Goal: Task Accomplishment & Management: Manage account settings

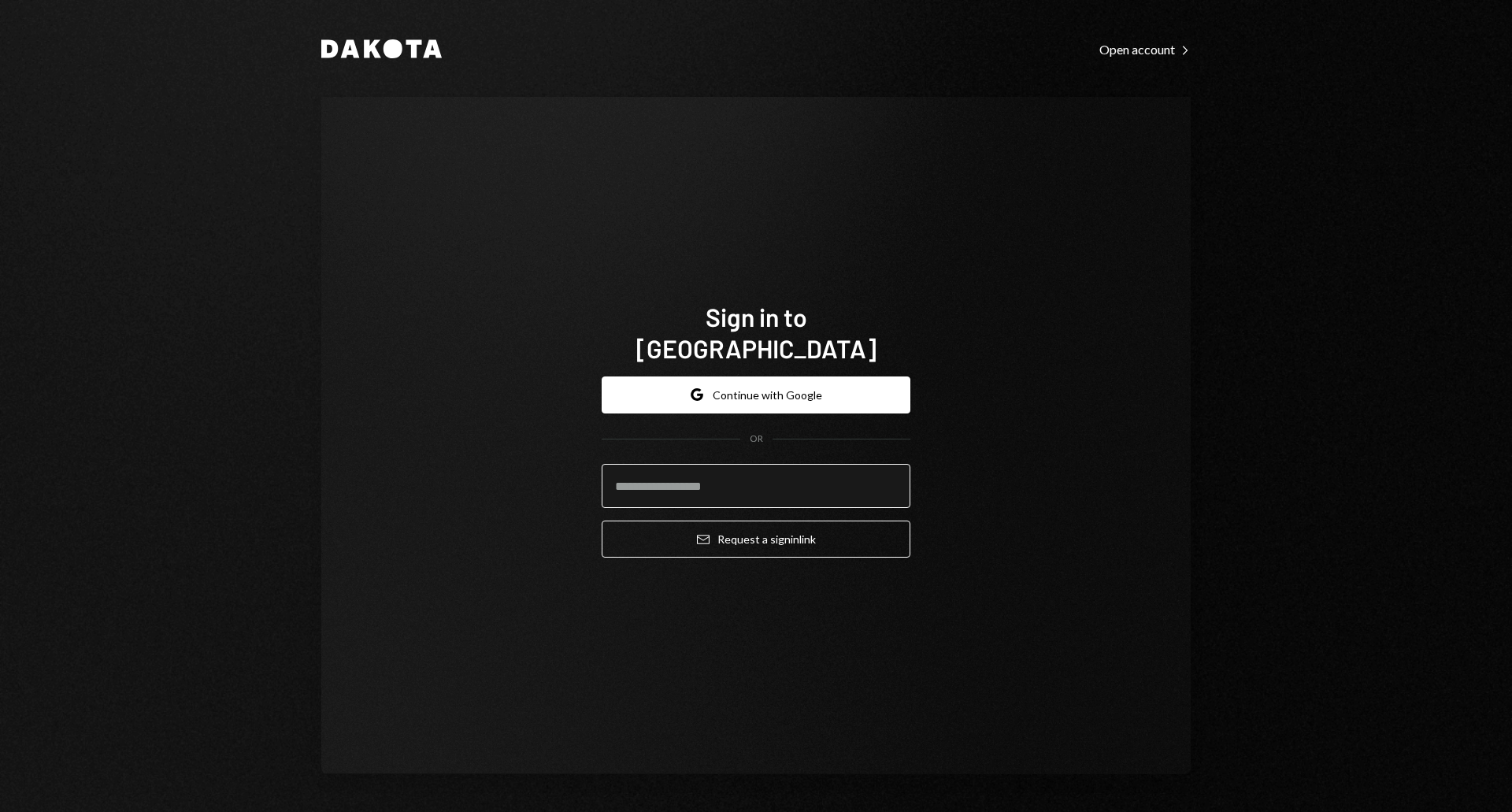
click at [708, 464] on input "email" at bounding box center [756, 486] width 309 height 45
type input "*"
click at [808, 382] on button "Google Continue with Google" at bounding box center [756, 395] width 309 height 37
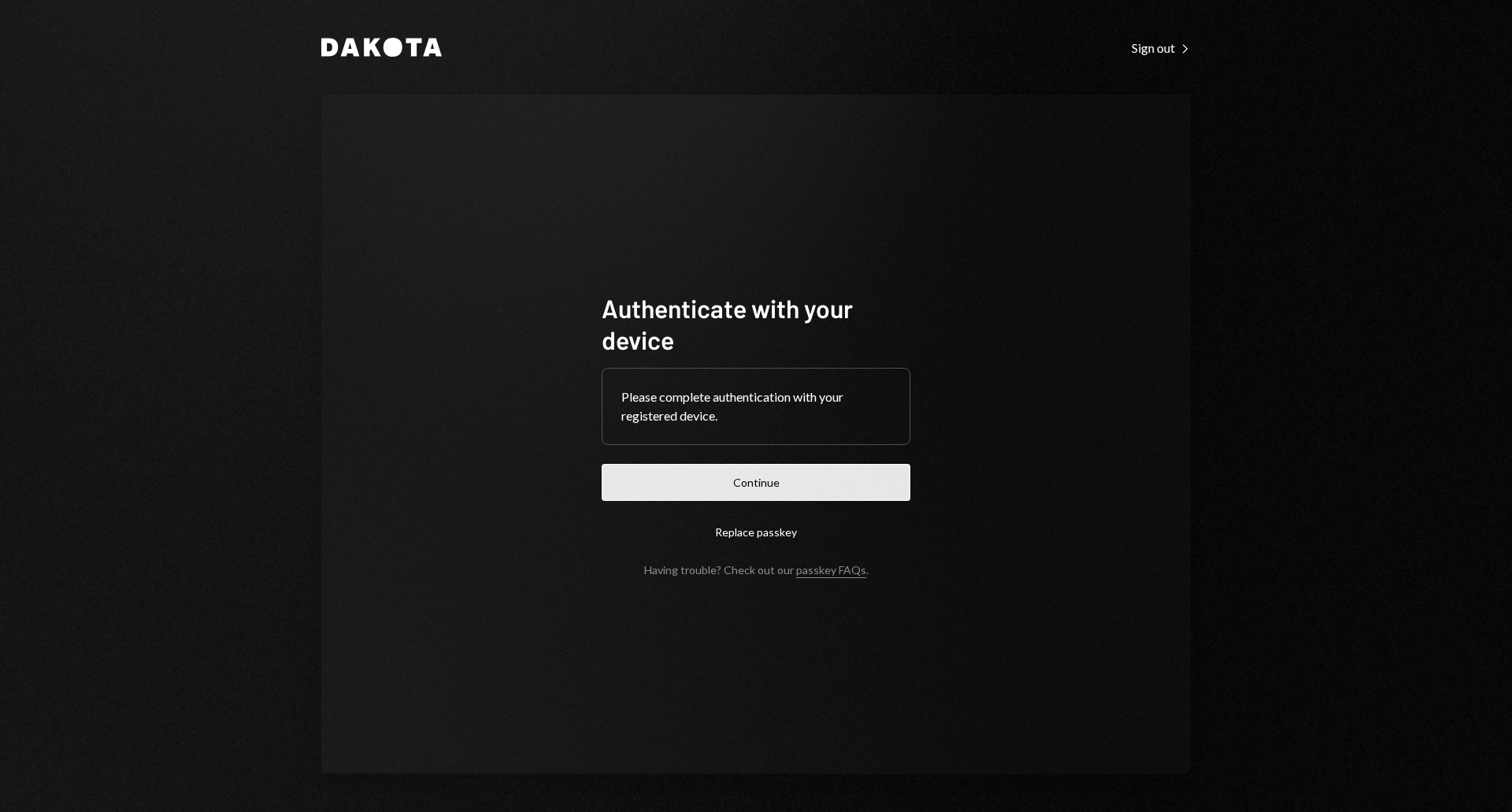
click at [788, 481] on button "Continue" at bounding box center [756, 482] width 309 height 37
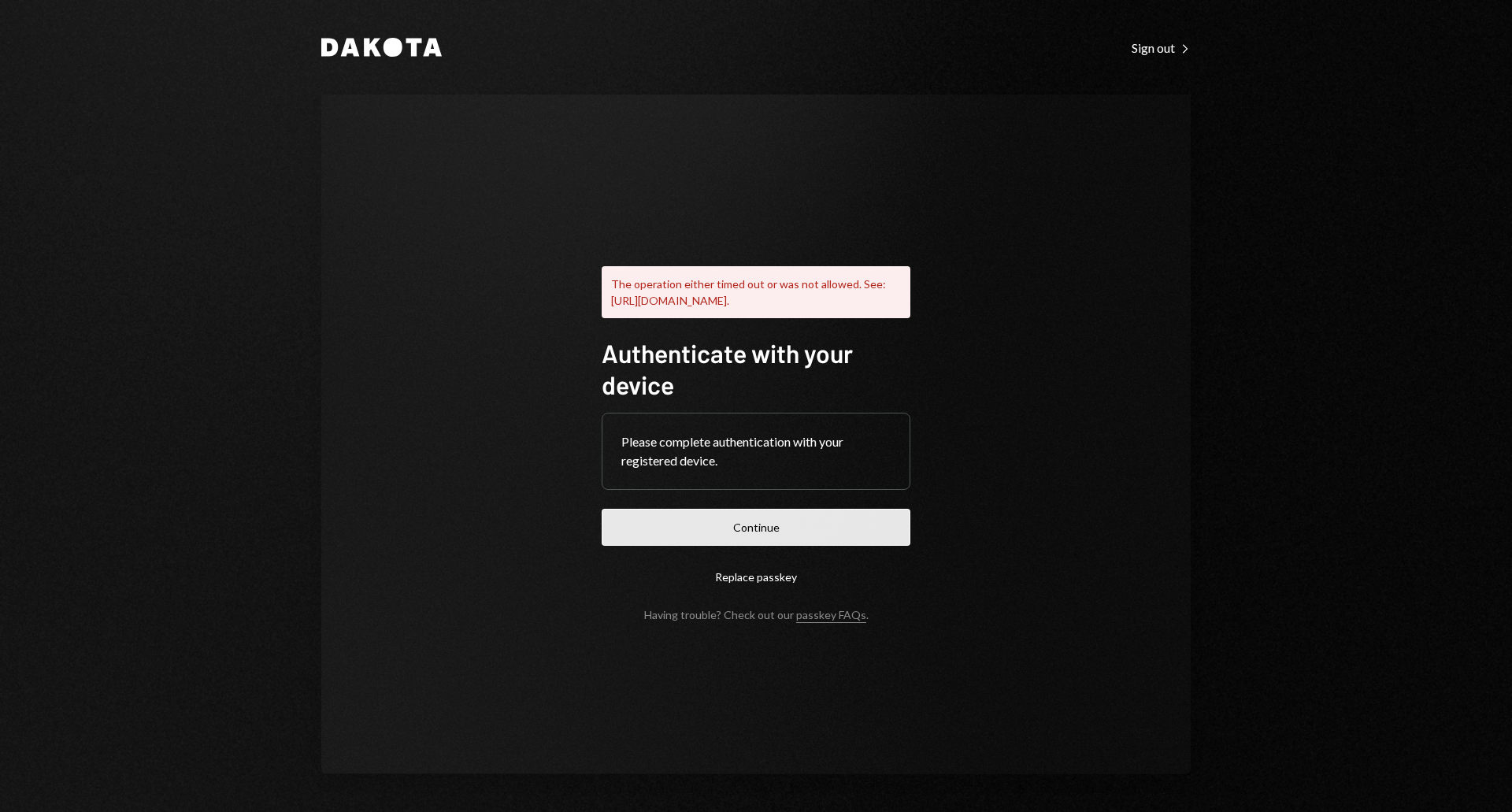
click at [746, 520] on button "Continue" at bounding box center [756, 526] width 309 height 37
click at [770, 522] on button "Continue" at bounding box center [756, 526] width 309 height 37
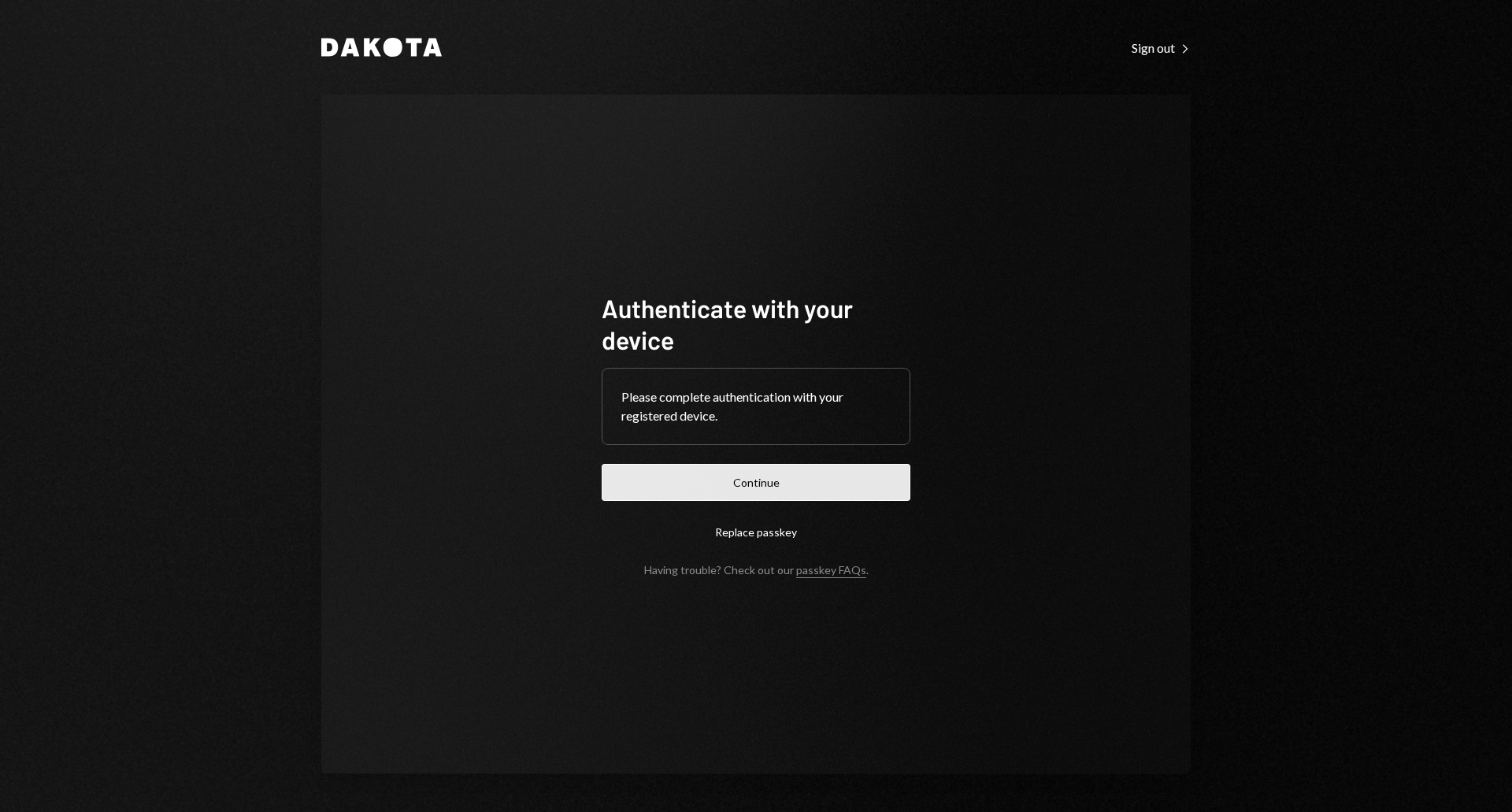
click at [824, 477] on button "Continue" at bounding box center [756, 482] width 309 height 37
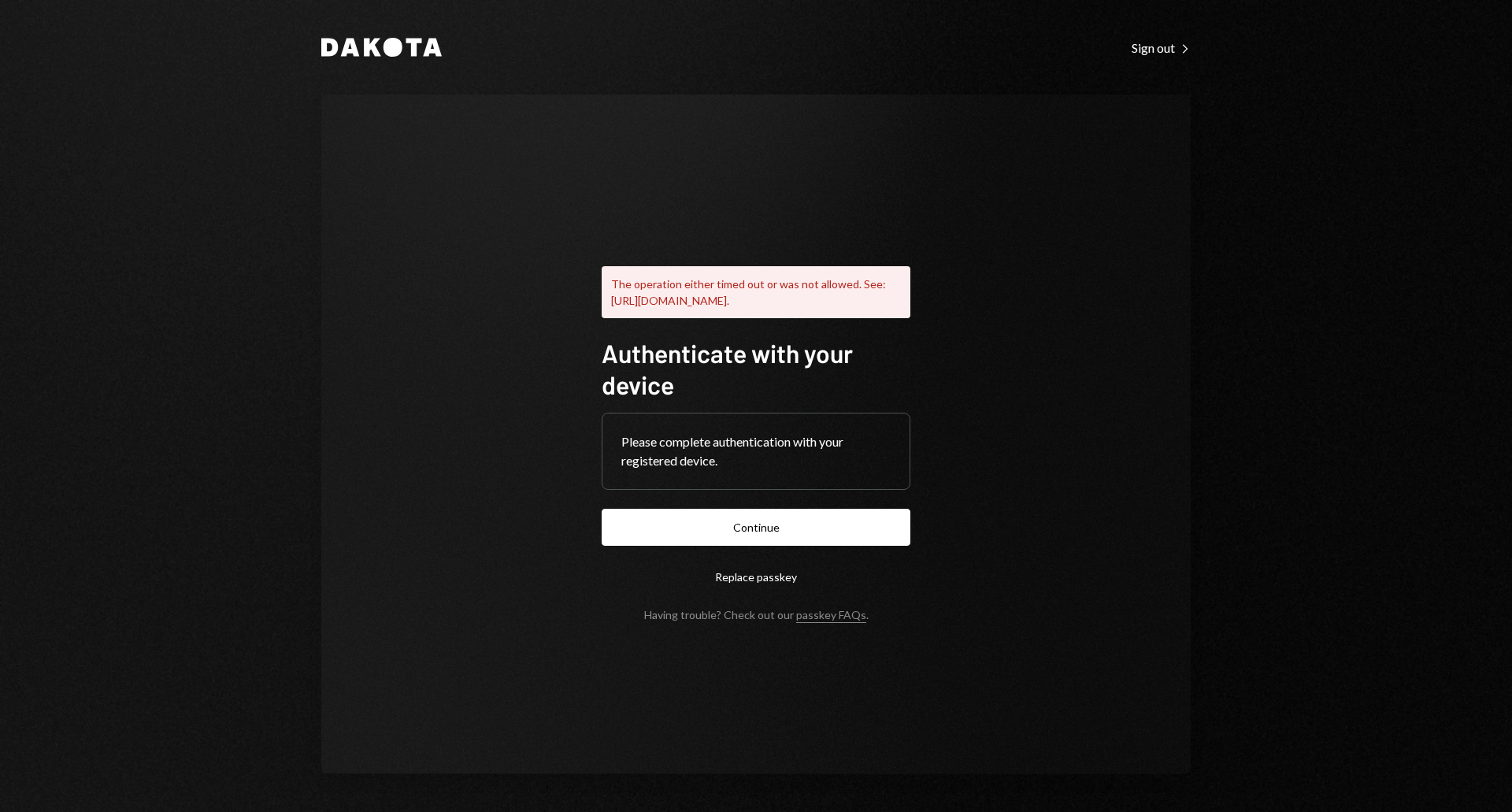
drag, startPoint x: 1156, startPoint y: 406, endPoint x: 797, endPoint y: 529, distance: 379.5
click at [797, 529] on button "Continue" at bounding box center [756, 526] width 309 height 37
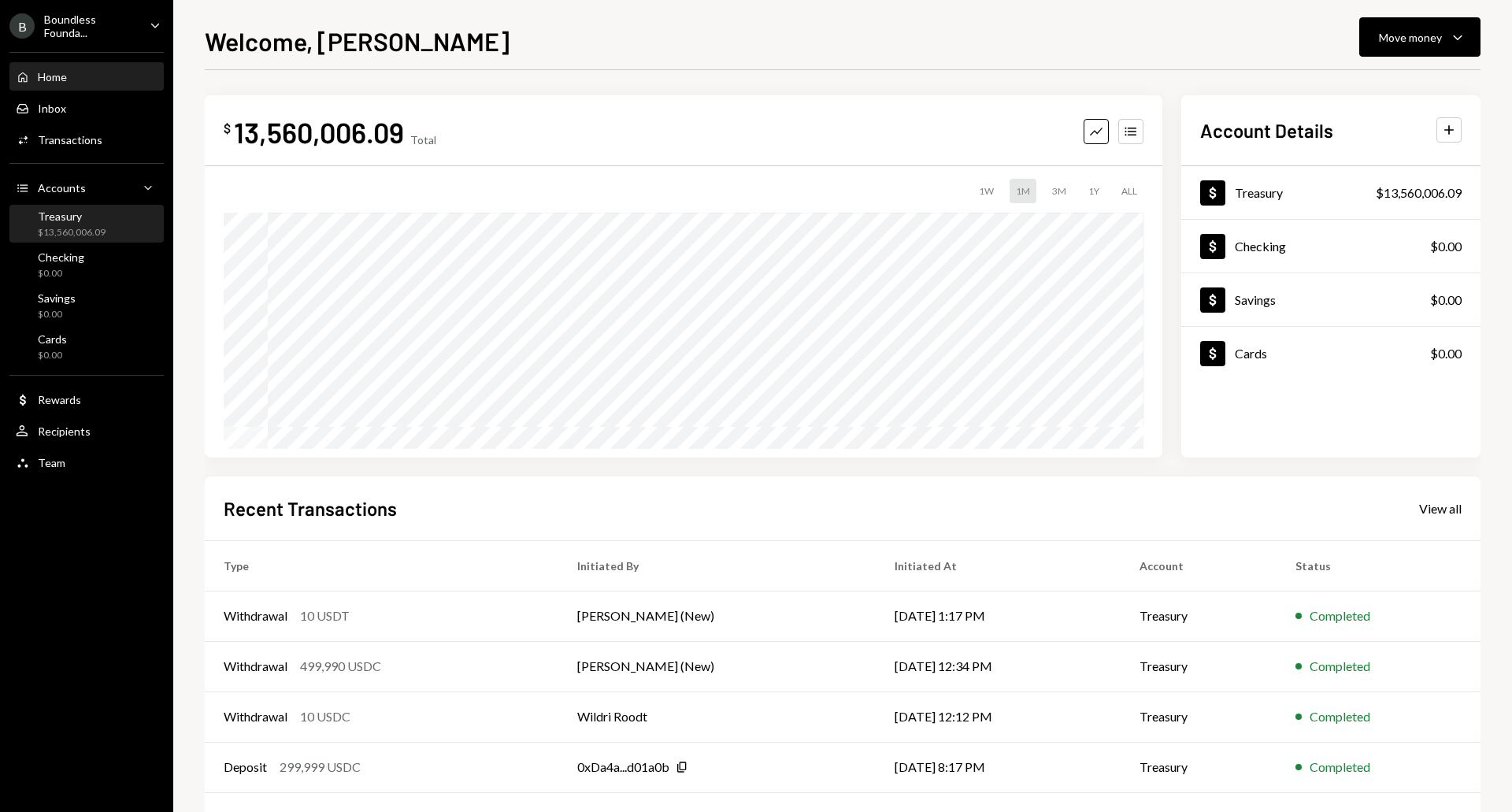
click at [77, 230] on div "$13,560,006.09" at bounding box center [71, 232] width 67 height 13
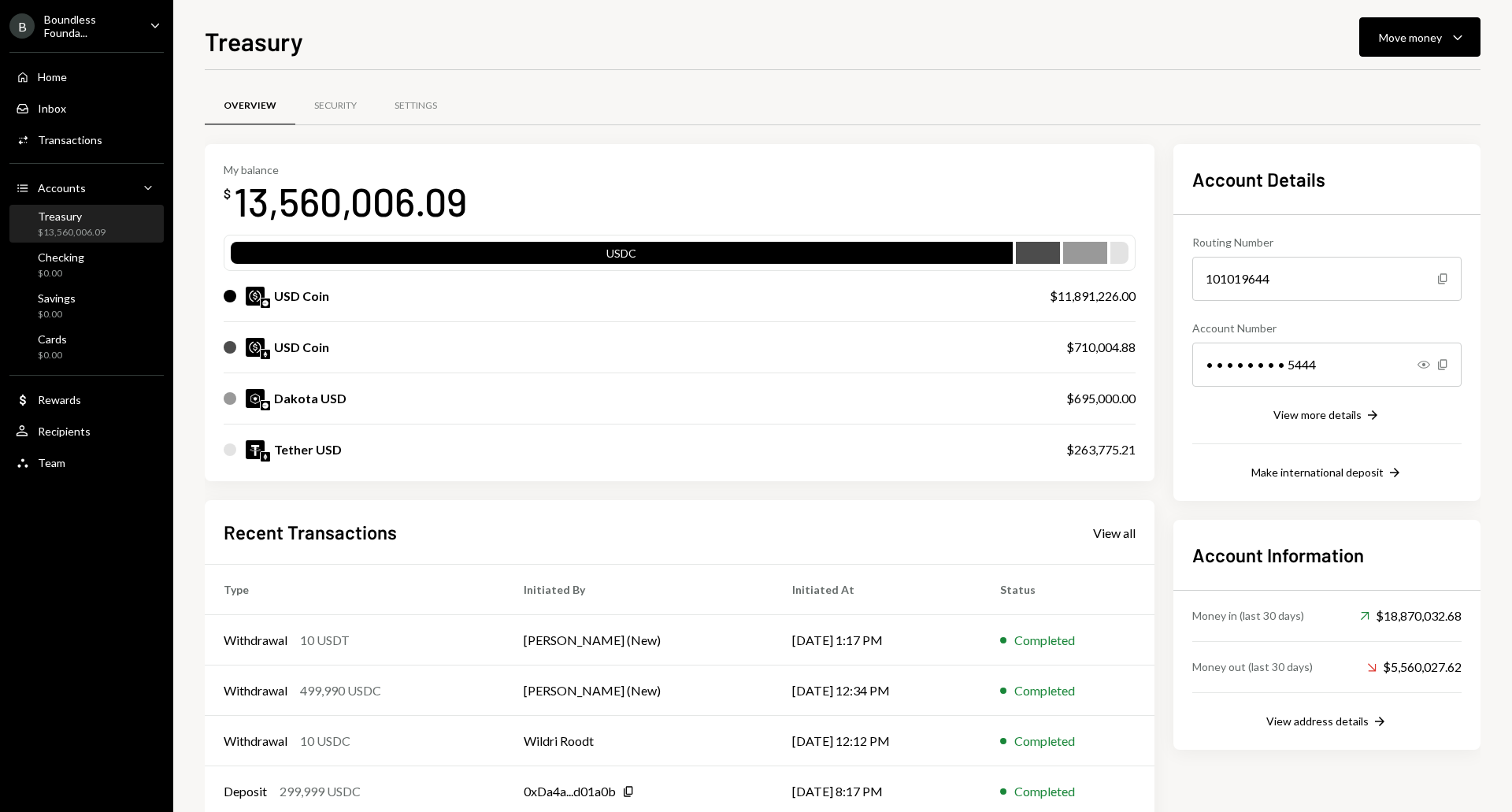
scroll to position [86, 0]
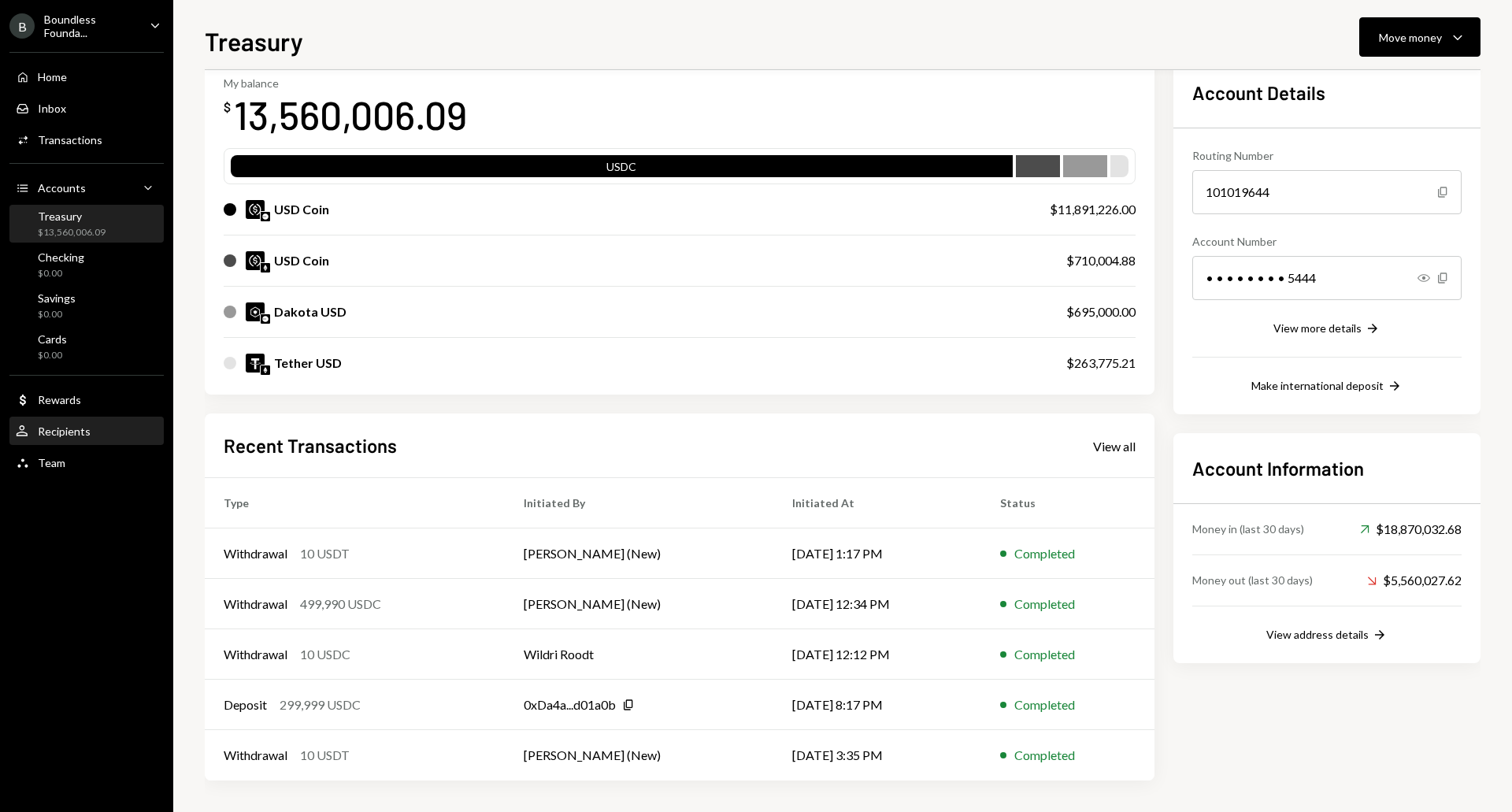
click at [79, 417] on link "User Recipients" at bounding box center [86, 431] width 155 height 28
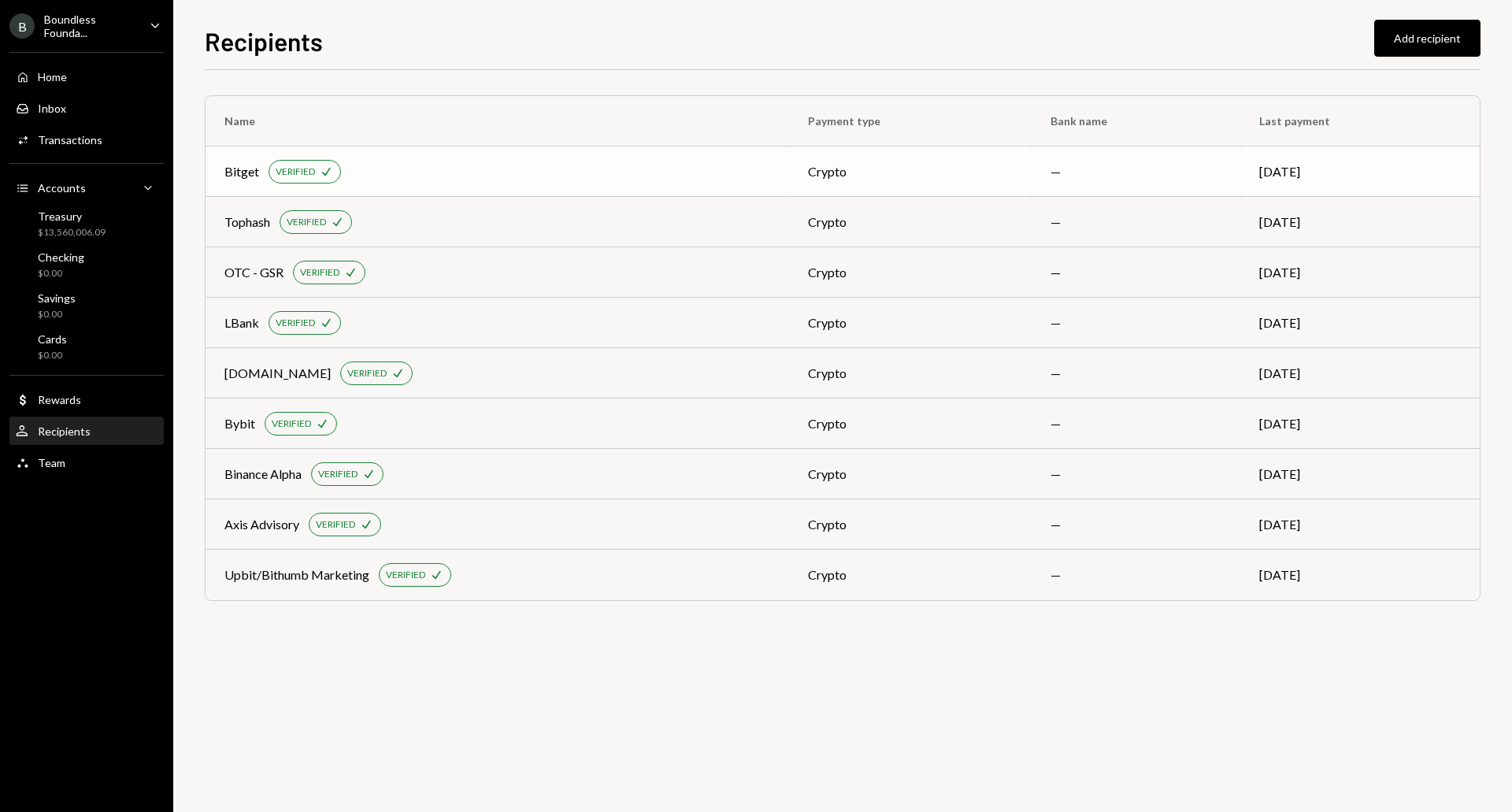
click at [453, 162] on div "Bitget VERIFIED Check" at bounding box center [497, 172] width 545 height 24
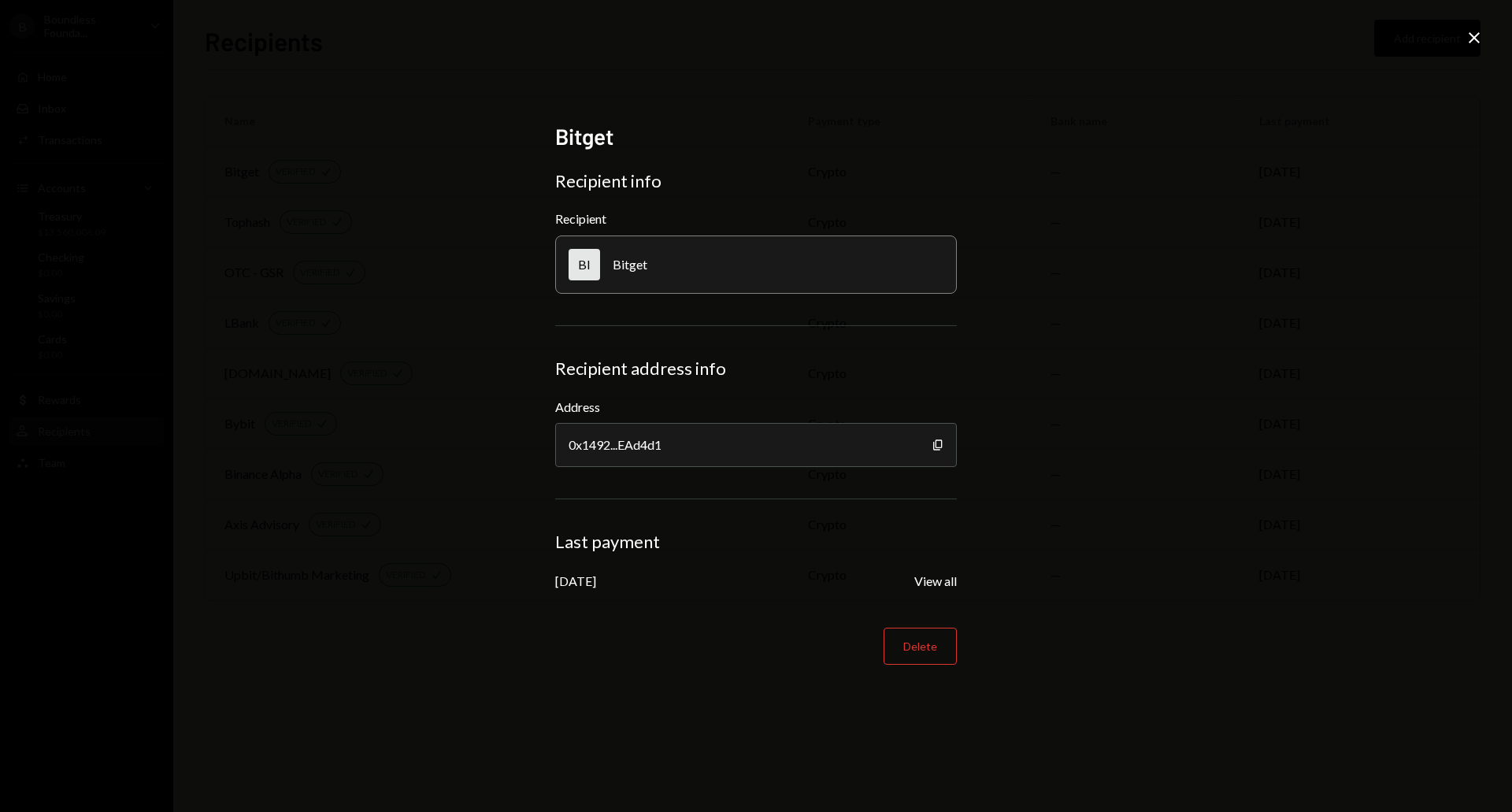
click at [1471, 42] on icon at bounding box center [1475, 38] width 11 height 11
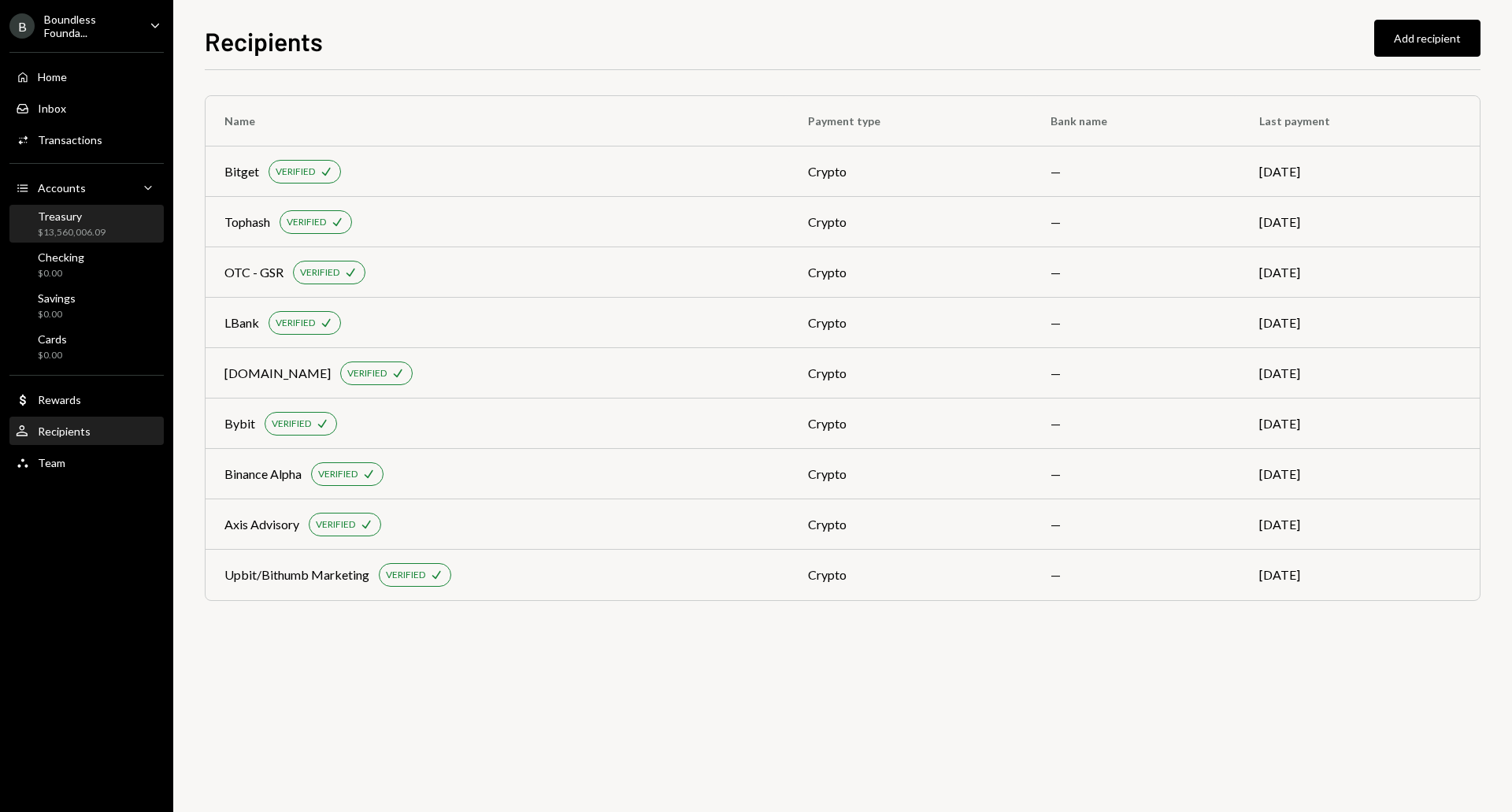
click at [71, 220] on div "Treasury" at bounding box center [71, 216] width 67 height 13
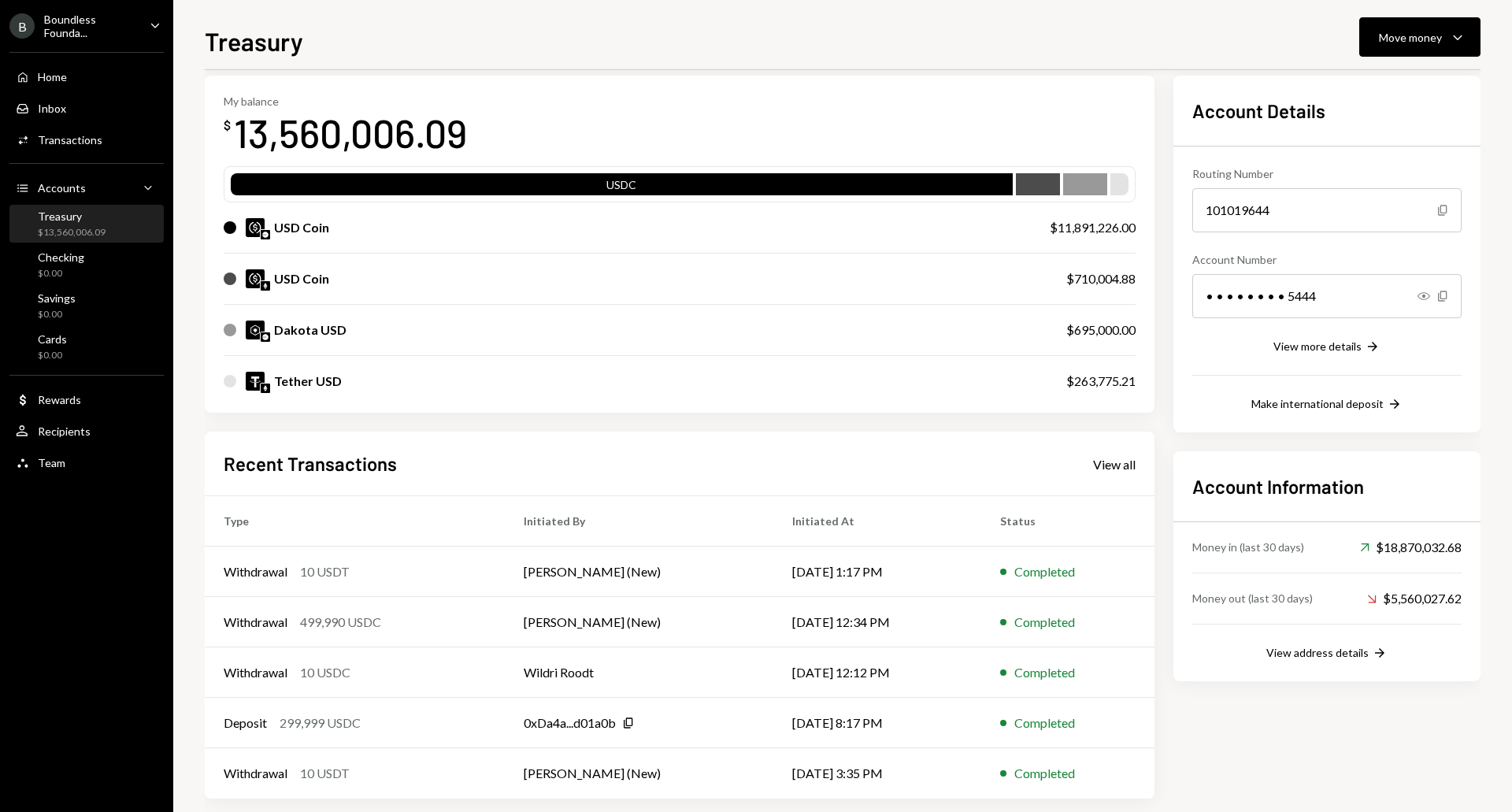
scroll to position [69, 0]
click at [436, 558] on td "Withdrawal 10 USDT" at bounding box center [355, 570] width 300 height 50
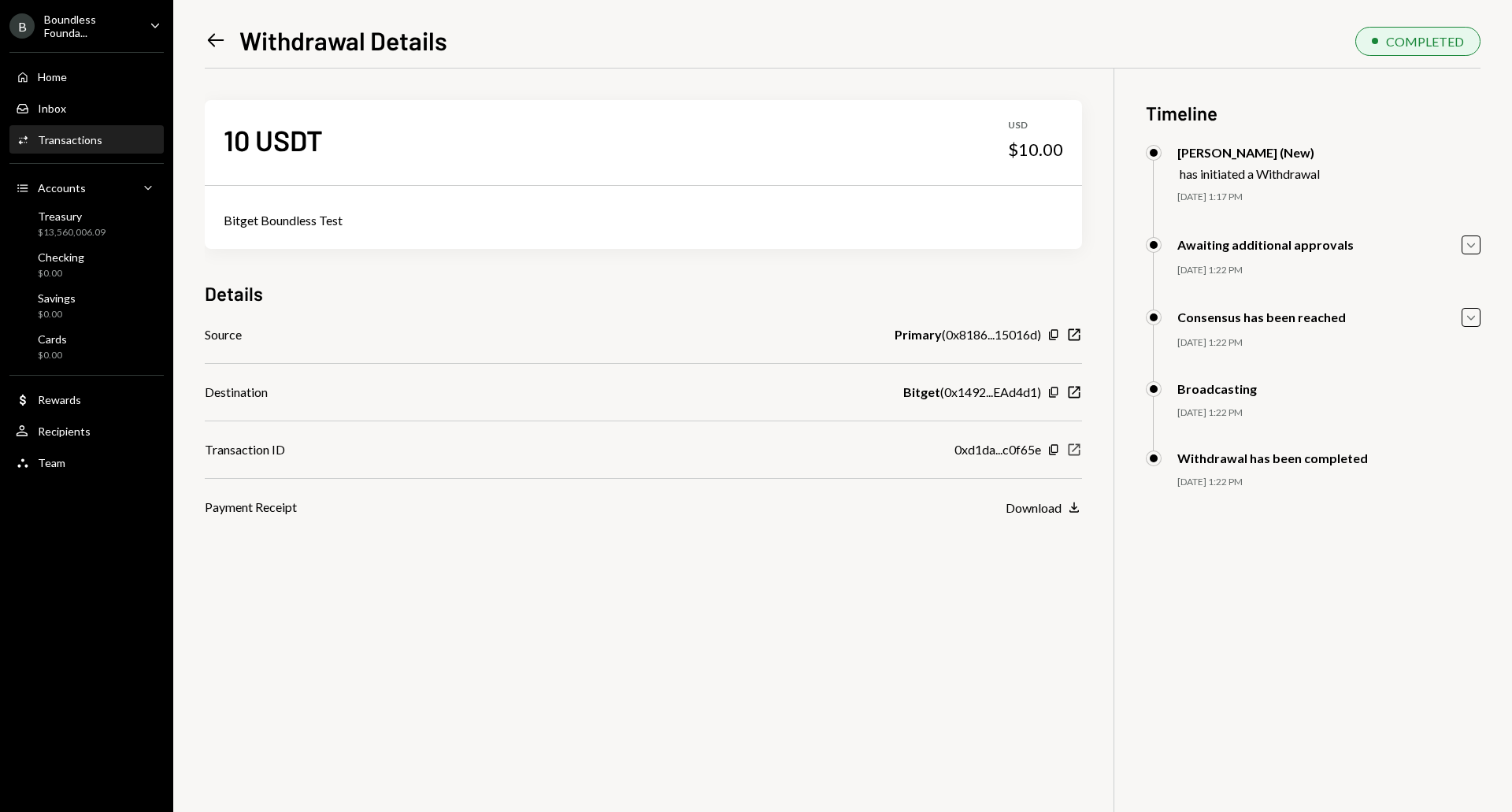
click at [1072, 449] on icon "New Window" at bounding box center [1074, 450] width 16 height 16
click at [220, 44] on icon "Left Arrow" at bounding box center [215, 40] width 22 height 22
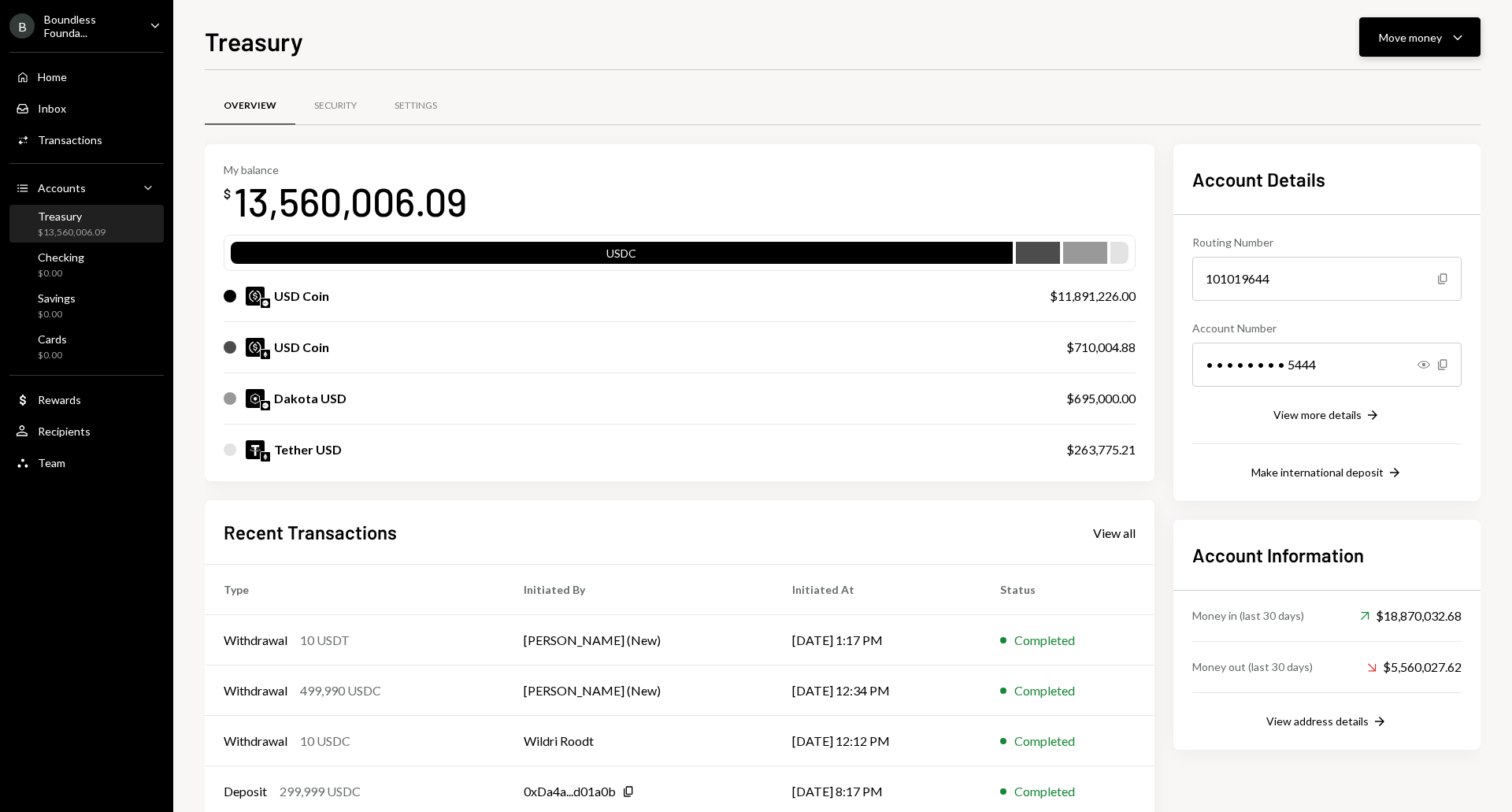
click at [1429, 34] on div "Move money" at bounding box center [1411, 37] width 63 height 16
click at [1371, 95] on div "Withdraw Send" at bounding box center [1395, 84] width 157 height 35
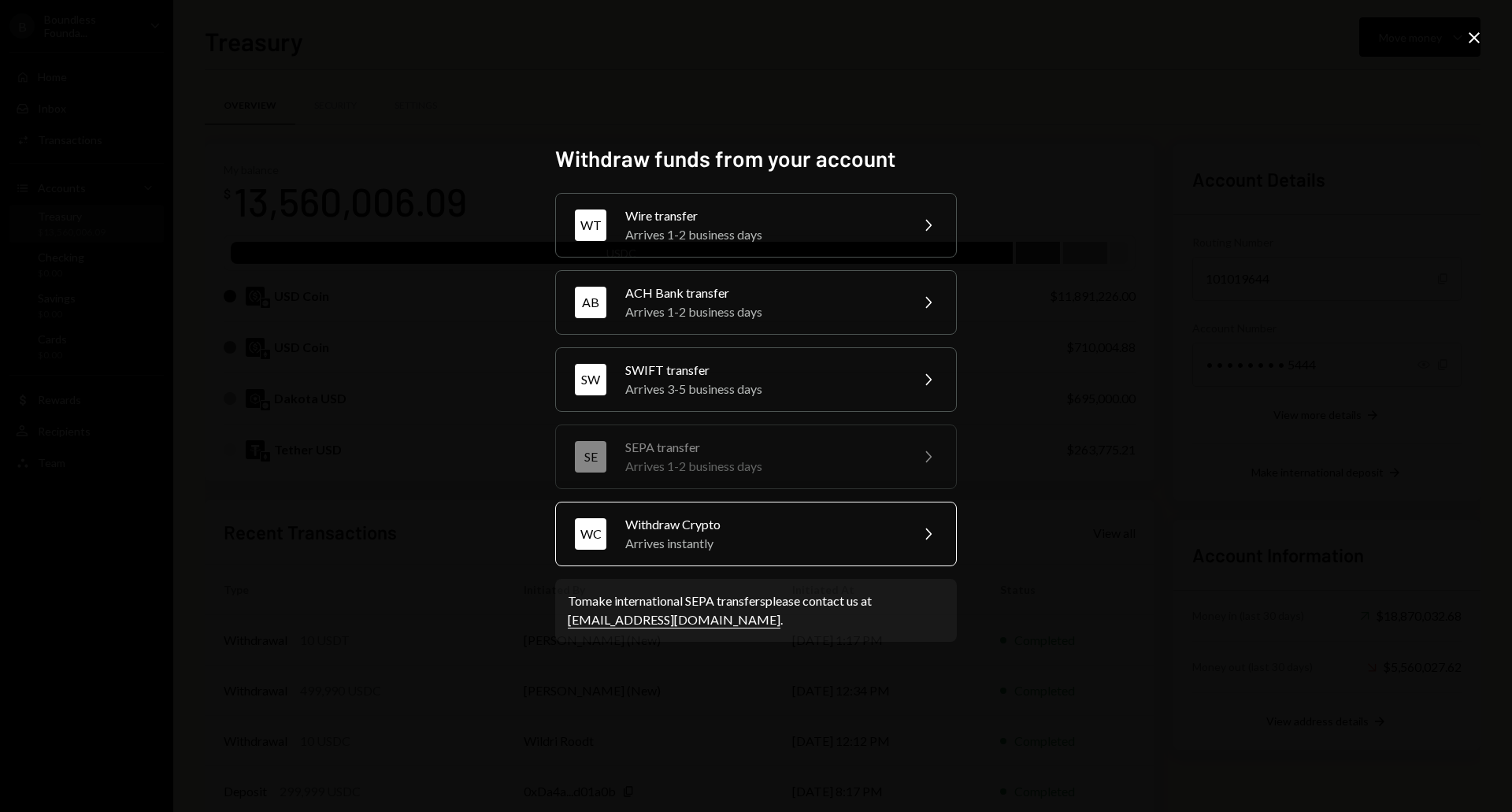
click at [740, 546] on div "Arrives instantly" at bounding box center [762, 544] width 274 height 19
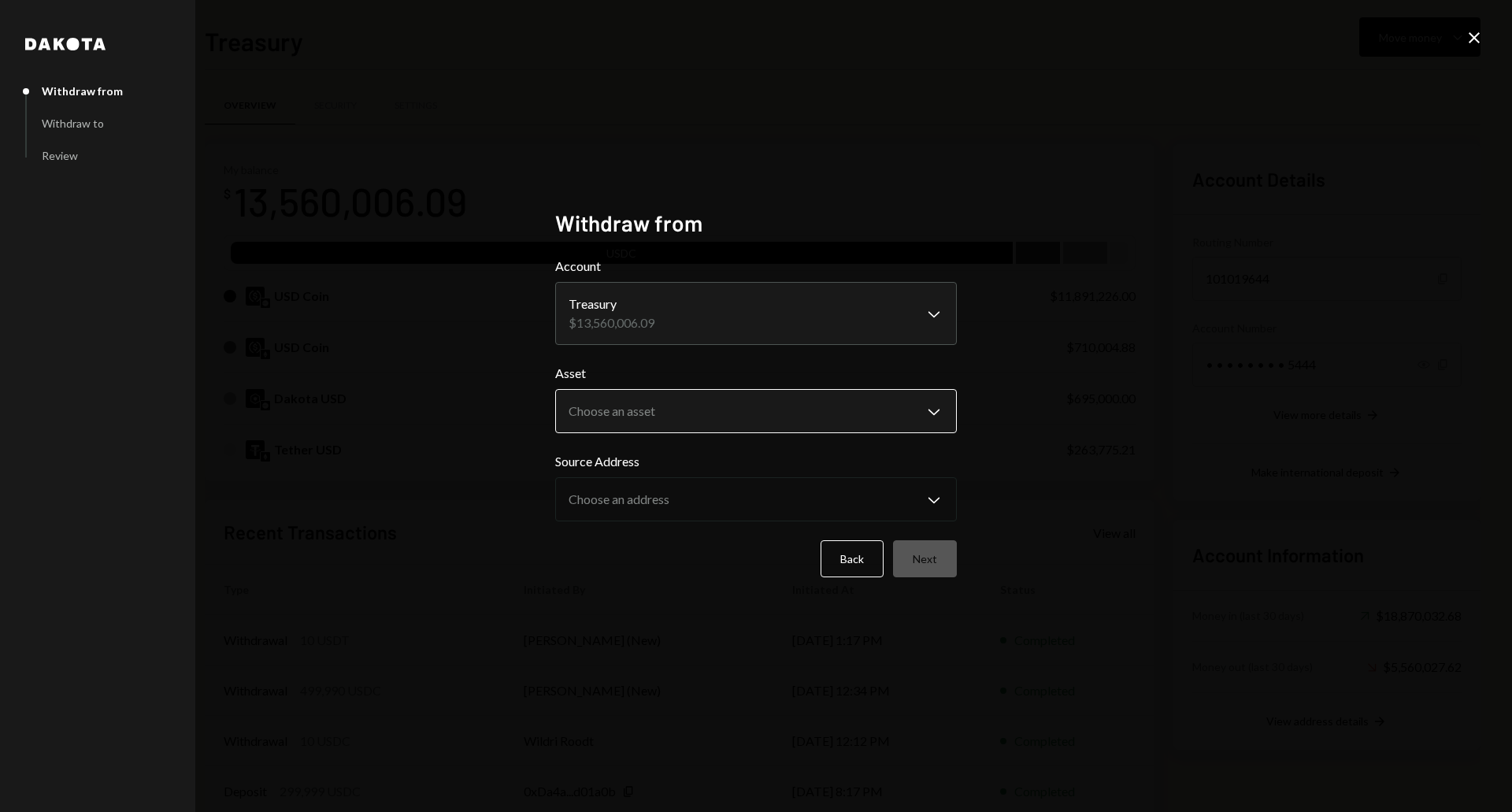
click at [581, 411] on body "B Boundless Founda... Caret Down Home Home Inbox Inbox Activities Transactions …" at bounding box center [756, 406] width 1512 height 812
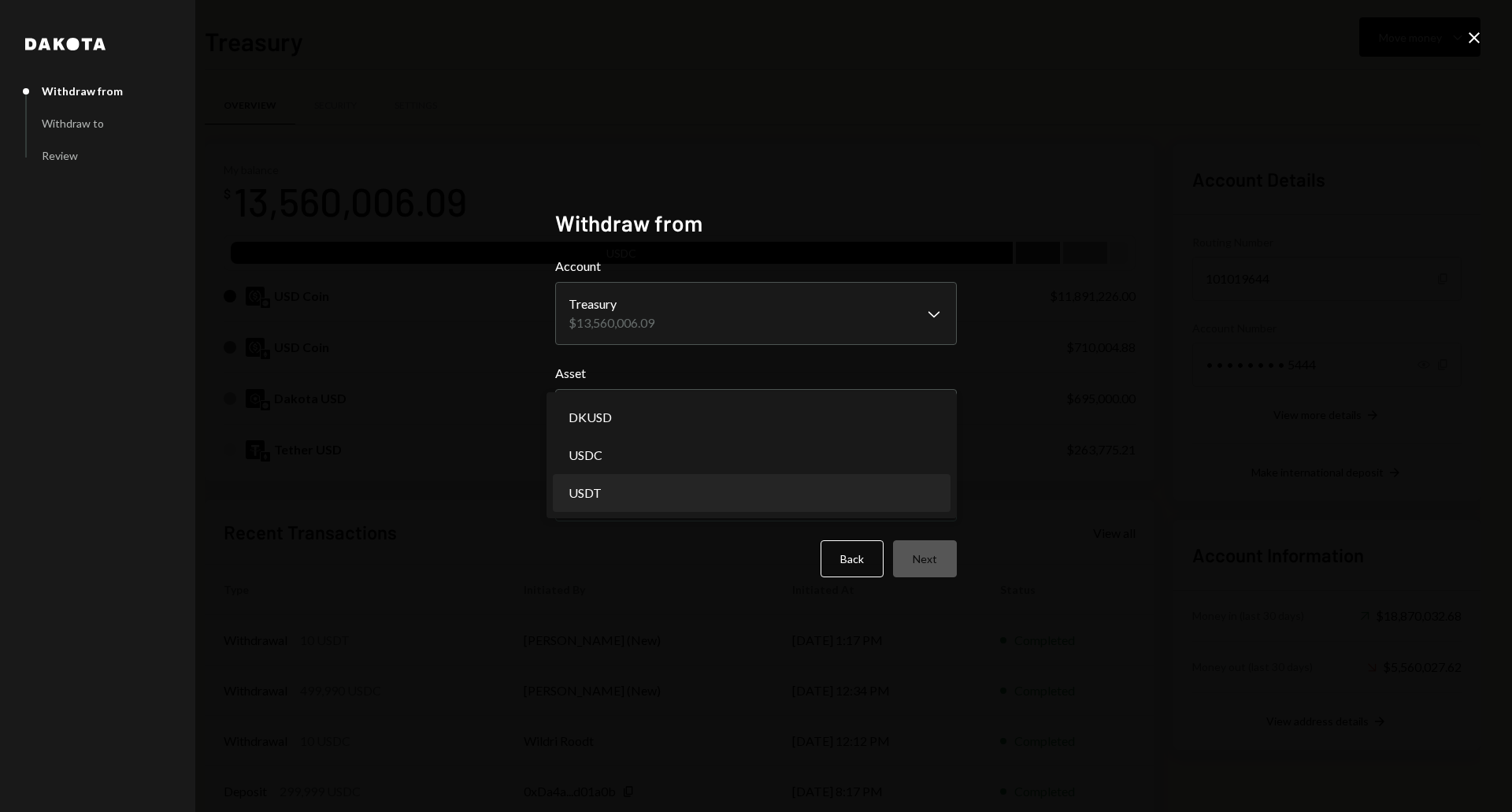
select select "****"
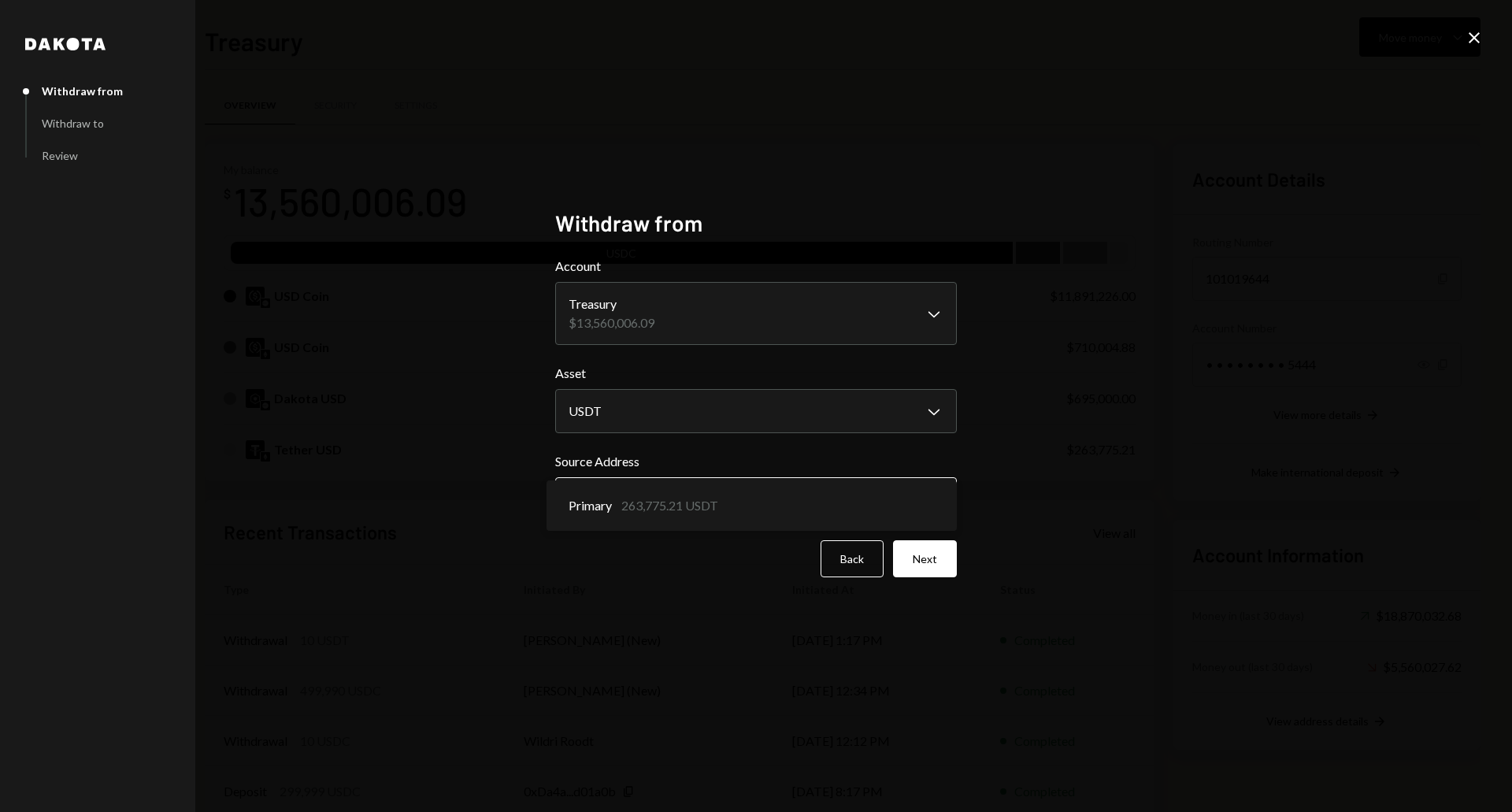
click at [609, 502] on body "B Boundless Founda... Caret Down Home Home Inbox Inbox Activities Transactions …" at bounding box center [756, 406] width 1512 height 812
click at [935, 559] on button "Next" at bounding box center [925, 559] width 64 height 37
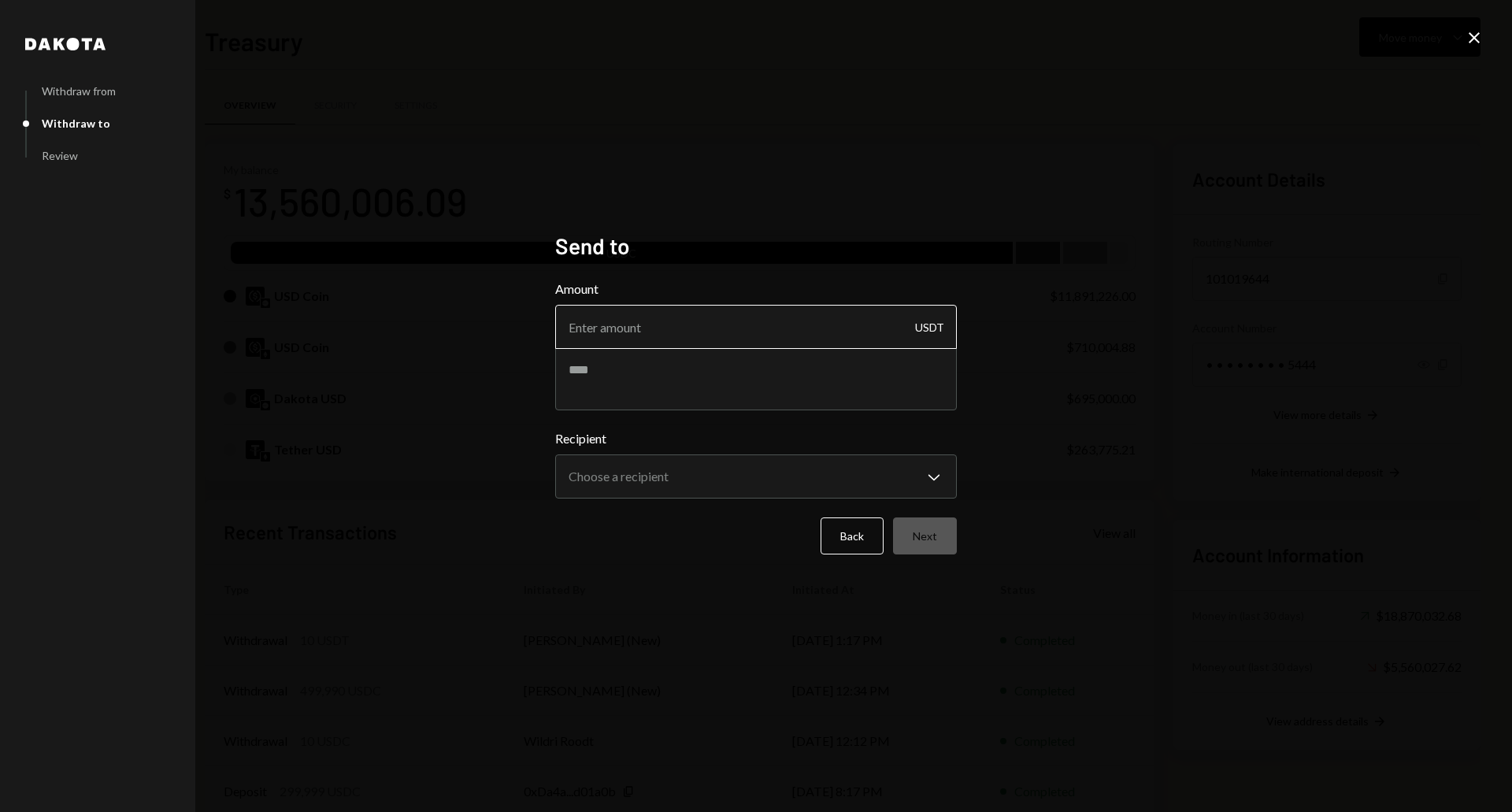
click at [665, 341] on input "Amount" at bounding box center [756, 326] width 402 height 45
click at [598, 374] on textarea at bounding box center [756, 378] width 402 height 63
click at [588, 332] on input "19990" at bounding box center [756, 326] width 402 height 45
drag, startPoint x: 587, startPoint y: 326, endPoint x: 690, endPoint y: 325, distance: 103.0
click at [690, 325] on input "19990" at bounding box center [756, 326] width 402 height 45
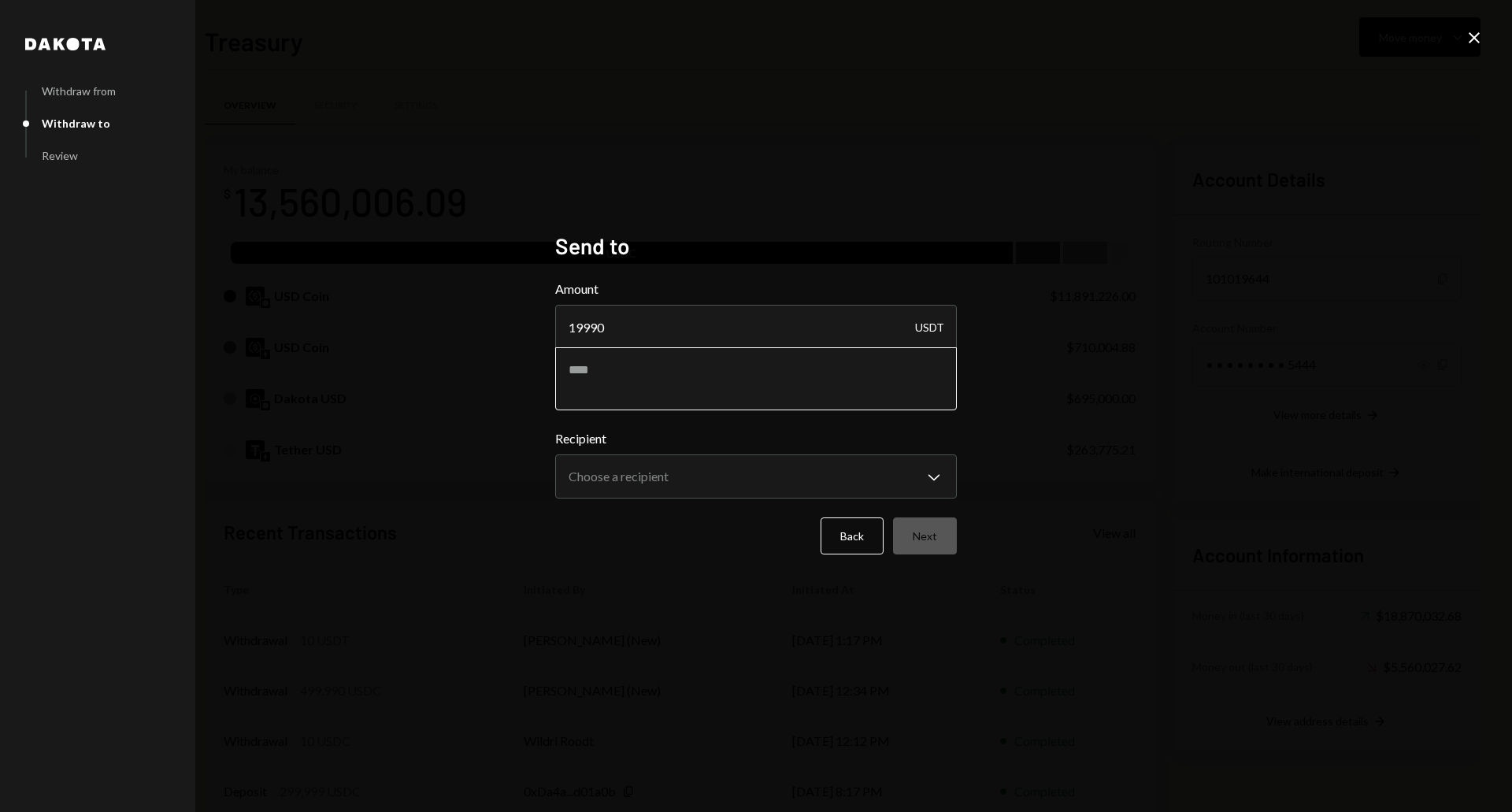
type input "19990"
click at [642, 374] on textarea at bounding box center [756, 378] width 402 height 63
type textarea "**********"
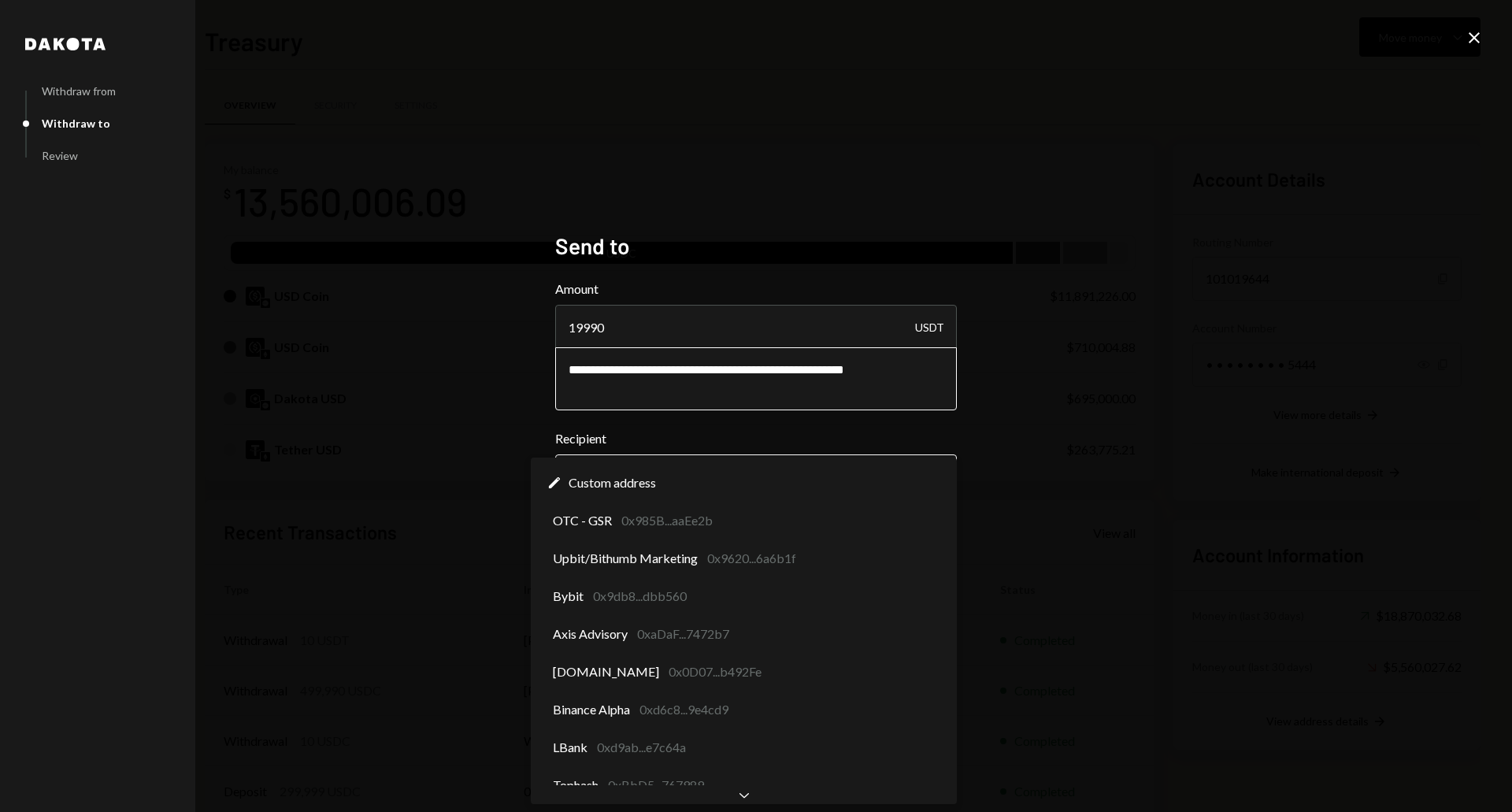
click at [586, 483] on body "B Boundless Founda... Caret Down Home Home Inbox Inbox Activities Transactions …" at bounding box center [756, 406] width 1512 height 812
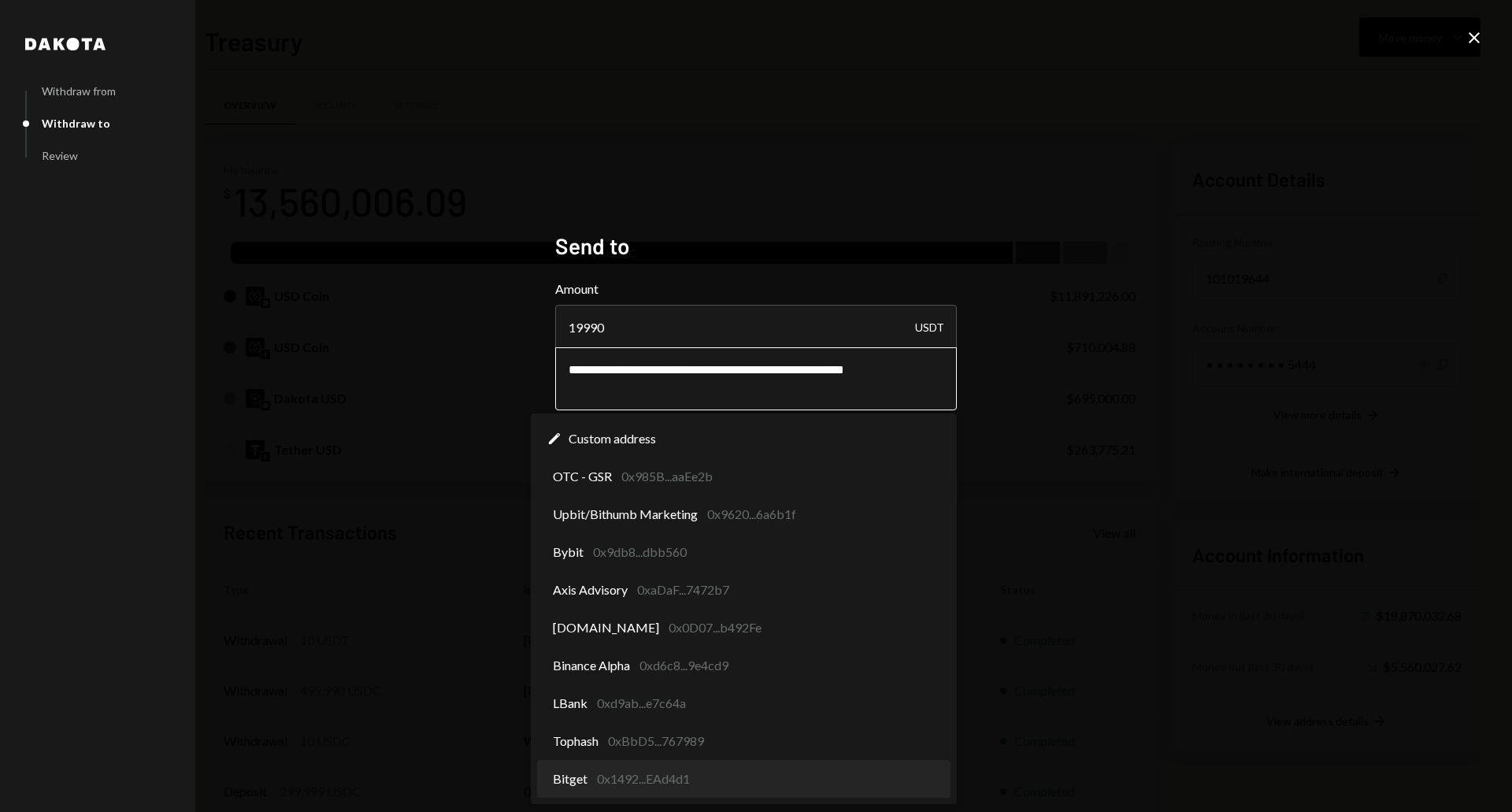
select select "**********"
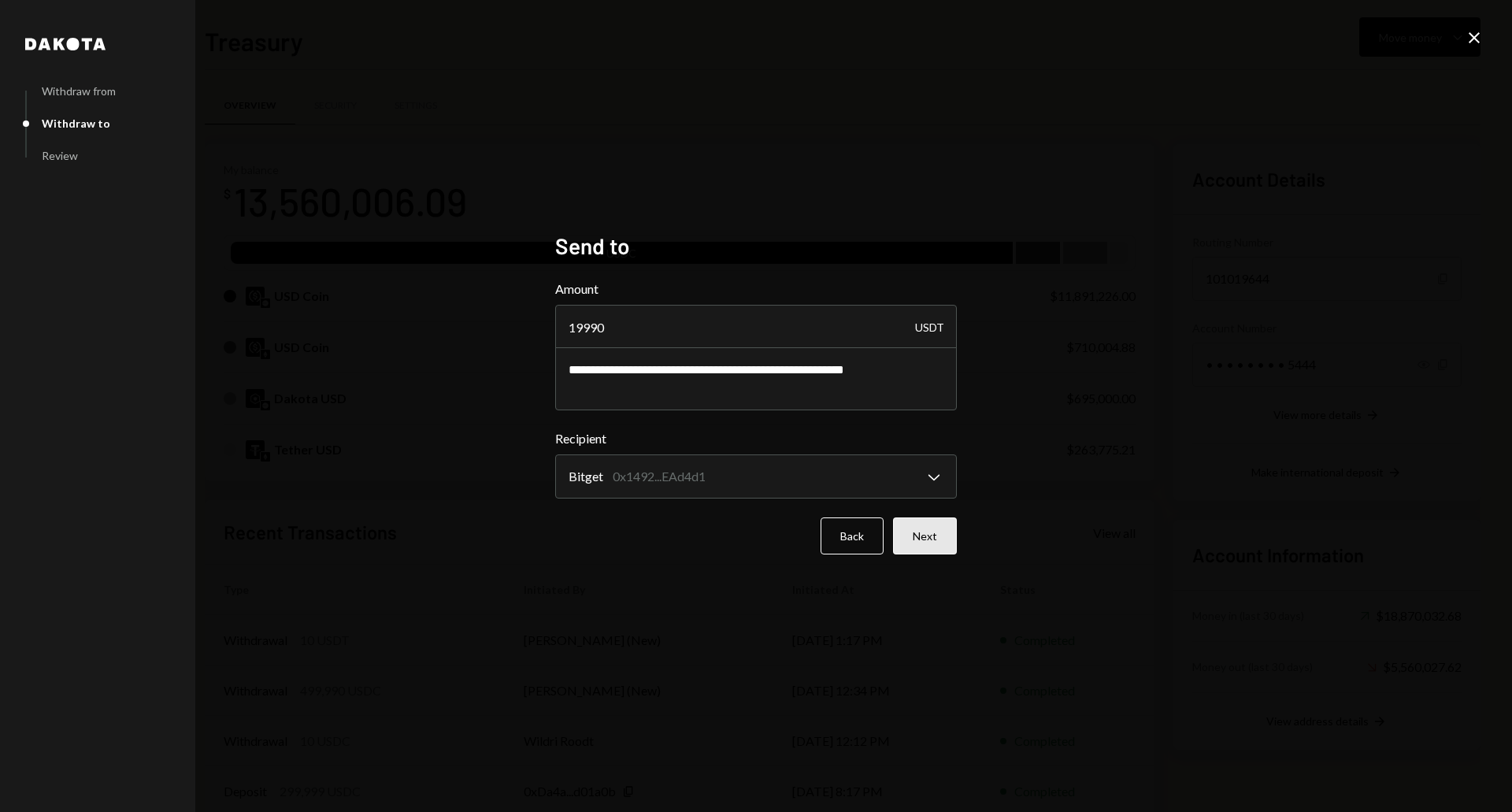
click at [937, 538] on button "Next" at bounding box center [925, 536] width 64 height 37
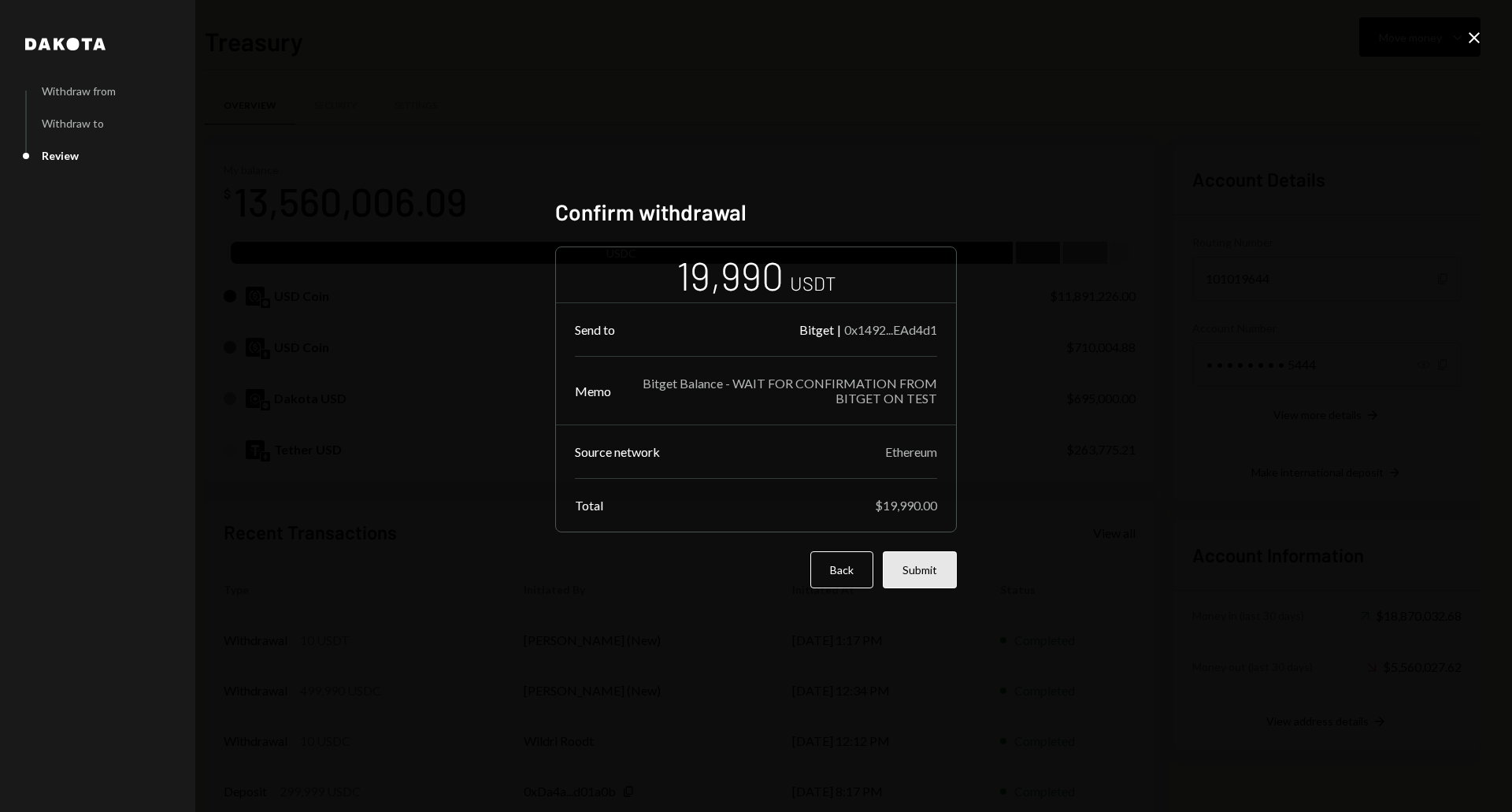
click at [926, 561] on button "Submit" at bounding box center [920, 569] width 74 height 37
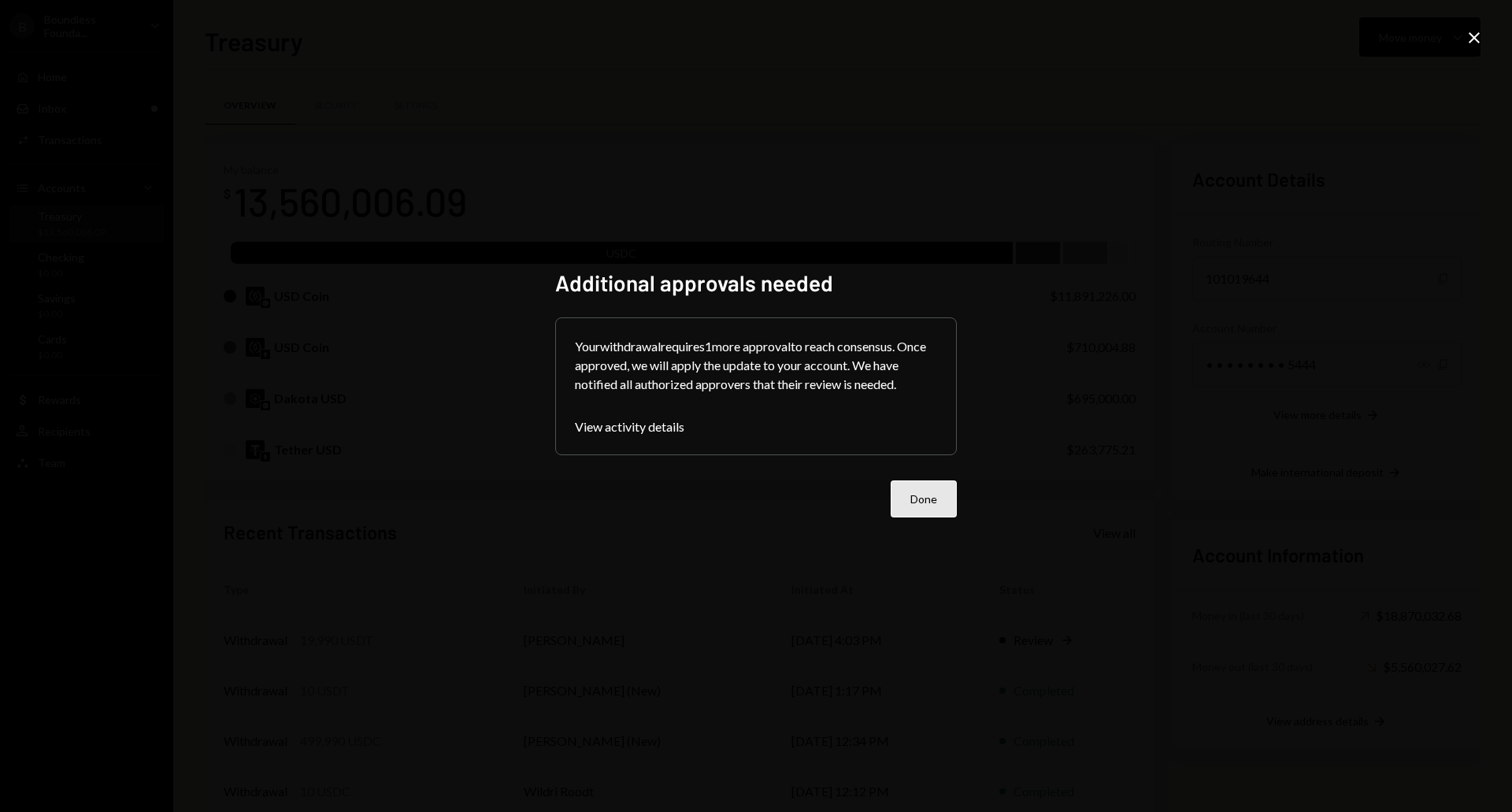
click at [924, 507] on button "Done" at bounding box center [924, 499] width 66 height 37
